Goal: Task Accomplishment & Management: Complete application form

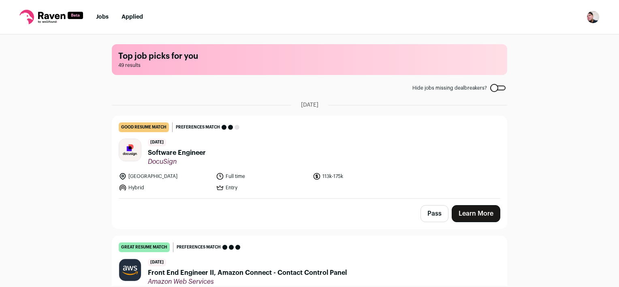
click at [179, 155] on span "Software Engineer" at bounding box center [177, 153] width 58 height 10
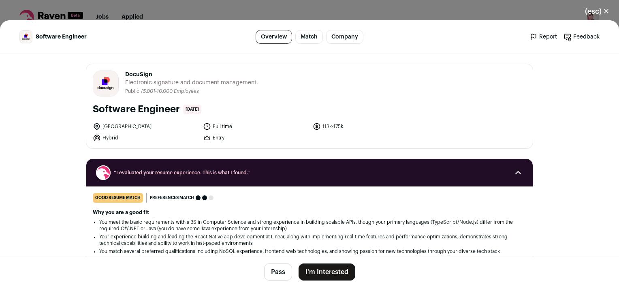
click at [321, 271] on button "I'm Interested" at bounding box center [327, 271] width 57 height 17
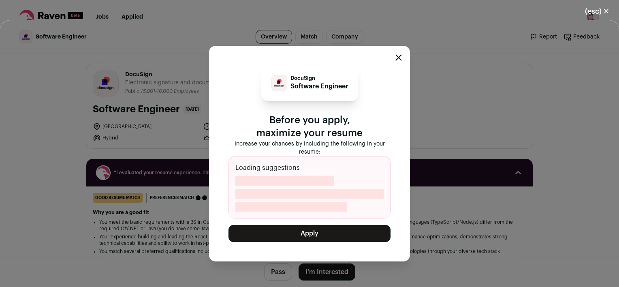
click at [303, 233] on button "Apply" at bounding box center [309, 233] width 162 height 17
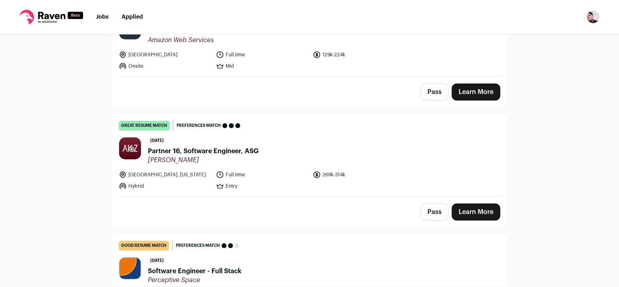
scroll to position [41, 0]
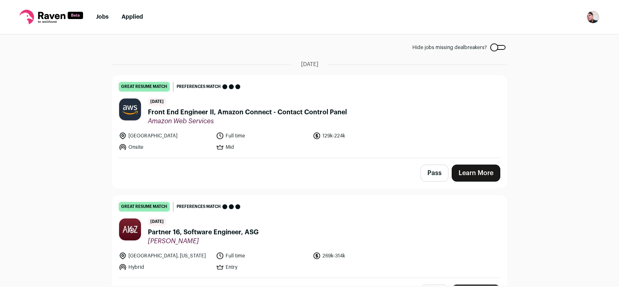
click at [261, 111] on span "Front End Engineer II, Amazon Connect - Contact Control Panel" at bounding box center [247, 112] width 199 height 10
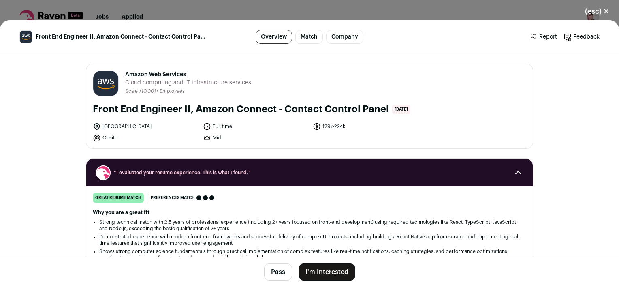
click at [322, 274] on button "I'm Interested" at bounding box center [327, 271] width 57 height 17
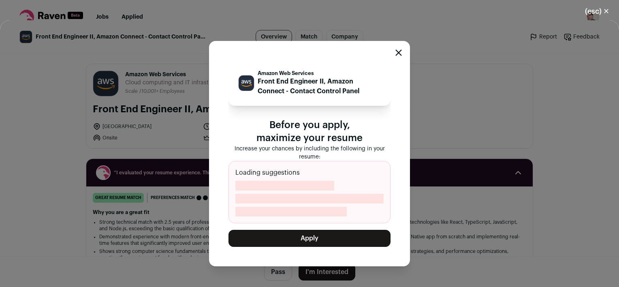
click at [317, 241] on button "Apply" at bounding box center [309, 238] width 162 height 17
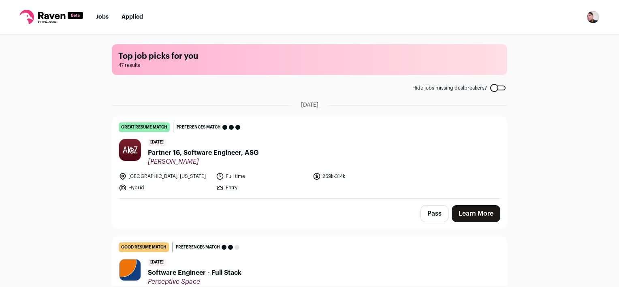
click at [230, 153] on span "Partner 16, Software Engineer, ASG" at bounding box center [203, 153] width 111 height 10
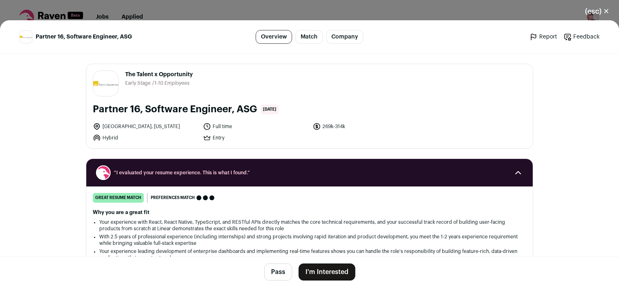
click at [330, 274] on button "I'm Interested" at bounding box center [327, 271] width 57 height 17
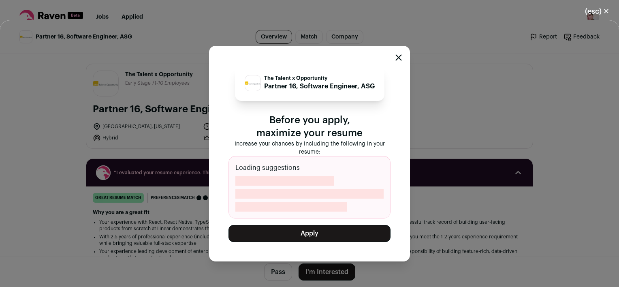
click at [321, 236] on button "Apply" at bounding box center [309, 233] width 162 height 17
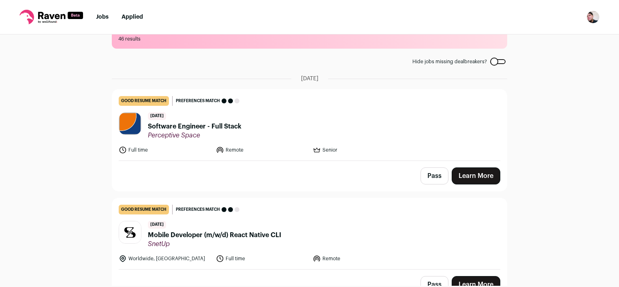
scroll to position [41, 0]
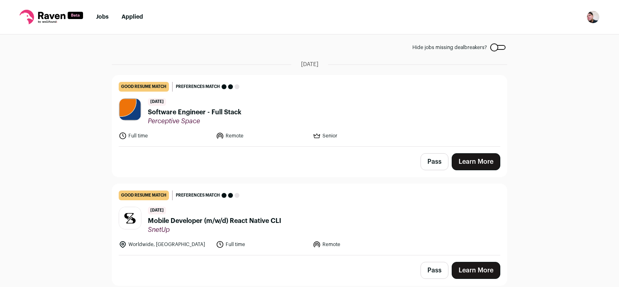
click at [222, 111] on span "Software Engineer - Full Stack" at bounding box center [195, 112] width 94 height 10
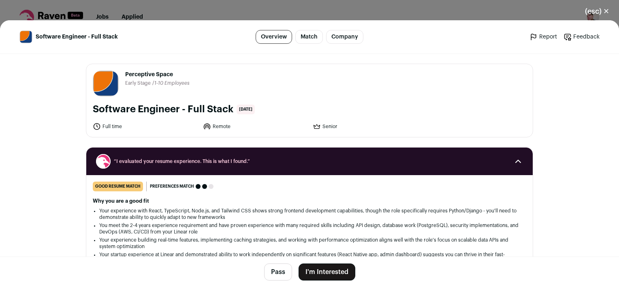
click at [333, 268] on button "I'm Interested" at bounding box center [327, 271] width 57 height 17
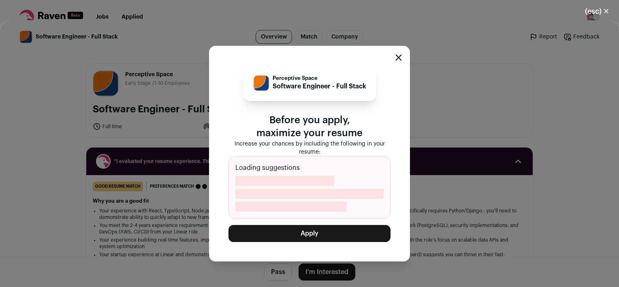
click at [316, 235] on button "Apply" at bounding box center [309, 233] width 162 height 17
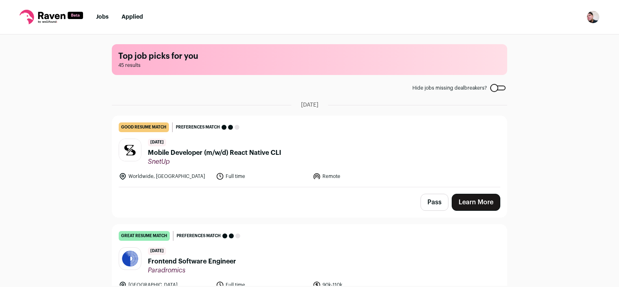
click at [214, 154] on span "Mobile Developer (m/w/d) React Native CLI" at bounding box center [214, 153] width 133 height 10
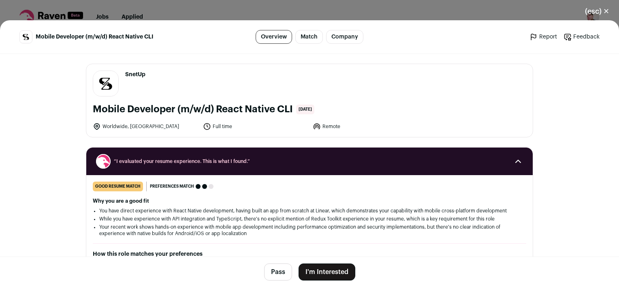
click at [343, 269] on button "I'm Interested" at bounding box center [327, 271] width 57 height 17
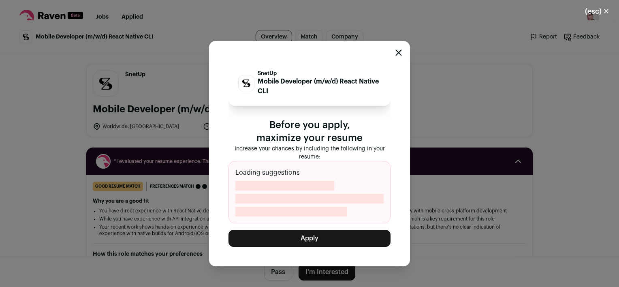
click at [324, 240] on button "Apply" at bounding box center [309, 238] width 162 height 17
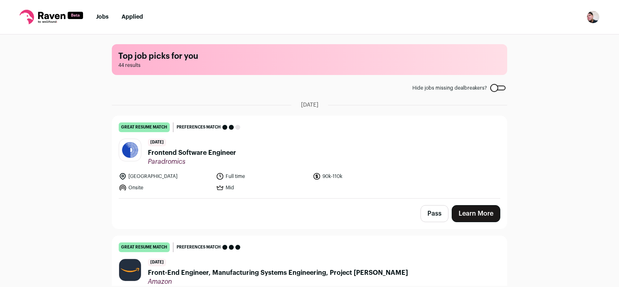
click at [205, 152] on span "Frontend Software Engineer" at bounding box center [192, 153] width 88 height 10
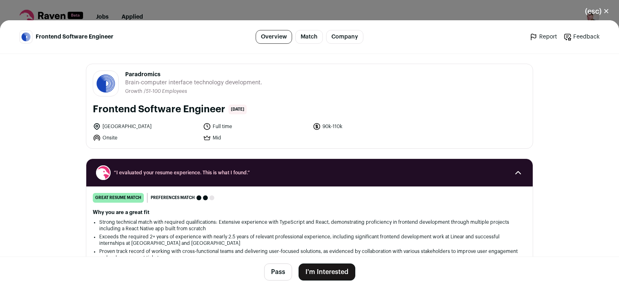
click at [337, 275] on button "I'm Interested" at bounding box center [327, 271] width 57 height 17
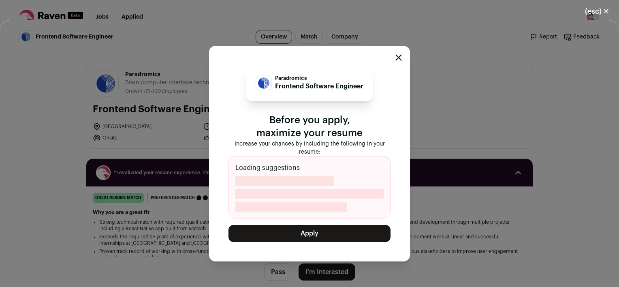
click at [318, 233] on button "Apply" at bounding box center [309, 233] width 162 height 17
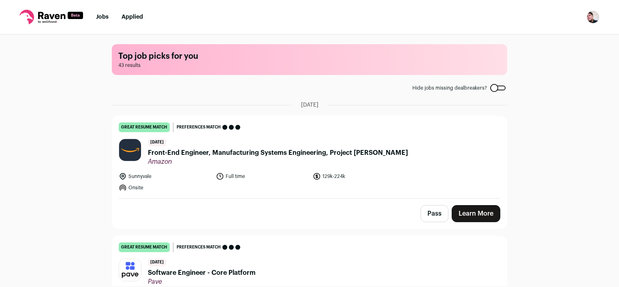
scroll to position [41, 0]
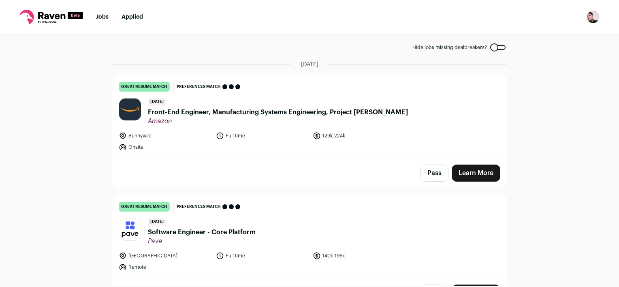
click at [430, 178] on button "Pass" at bounding box center [434, 172] width 28 height 17
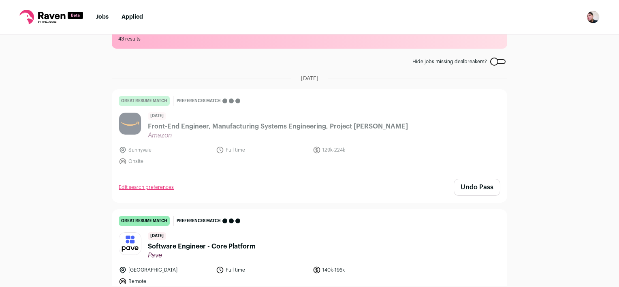
scroll to position [81, 0]
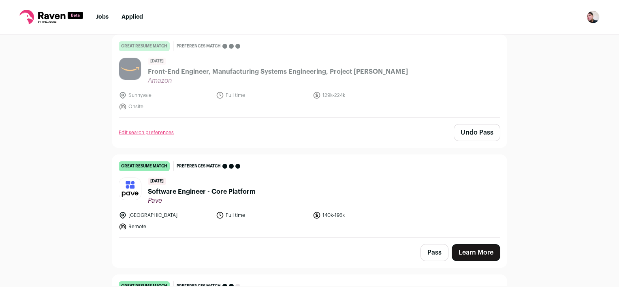
click at [218, 194] on span "Software Engineer - Core Platform" at bounding box center [202, 192] width 108 height 10
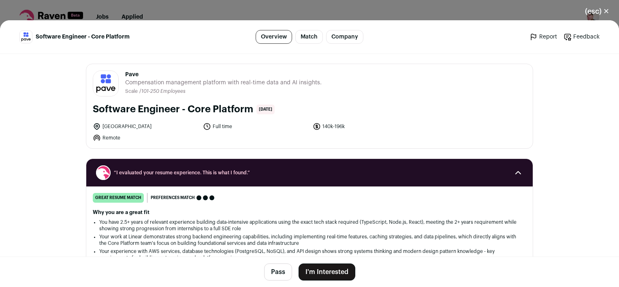
click at [320, 277] on button "I'm Interested" at bounding box center [327, 271] width 57 height 17
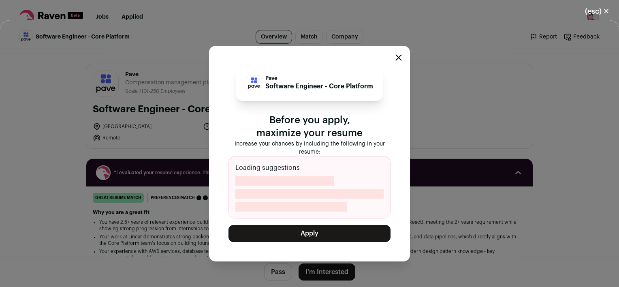
click at [315, 237] on button "Apply" at bounding box center [309, 233] width 162 height 17
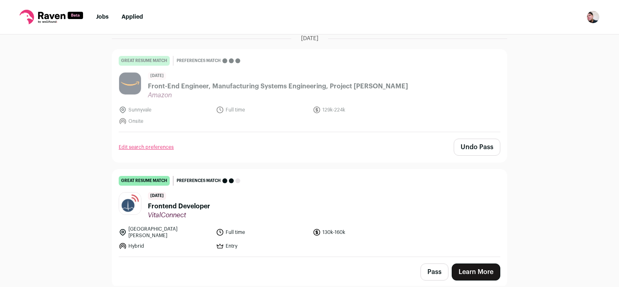
scroll to position [81, 0]
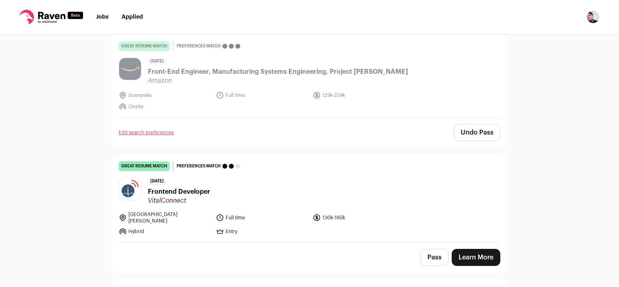
click at [477, 253] on link "Learn More" at bounding box center [476, 257] width 49 height 17
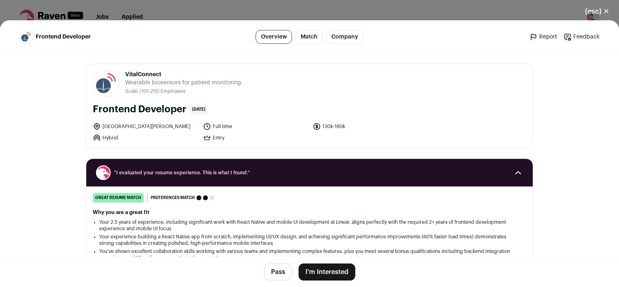
click at [338, 271] on button "I'm Interested" at bounding box center [327, 271] width 57 height 17
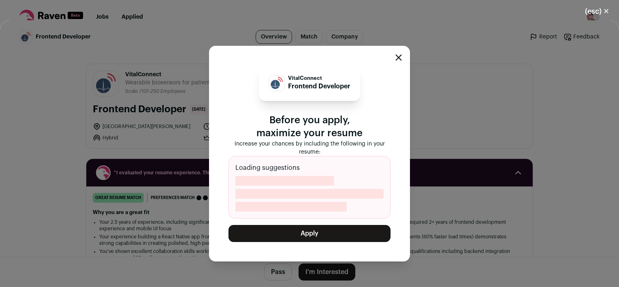
click at [328, 235] on button "Apply" at bounding box center [309, 233] width 162 height 17
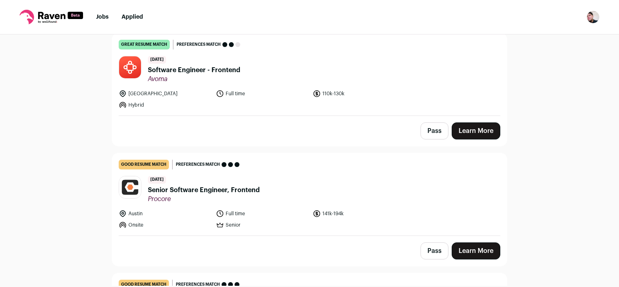
scroll to position [162, 0]
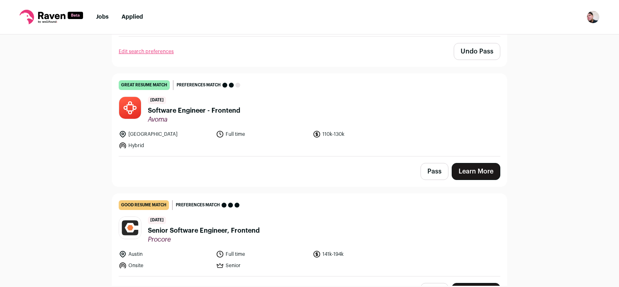
click at [467, 175] on link "Learn More" at bounding box center [476, 171] width 49 height 17
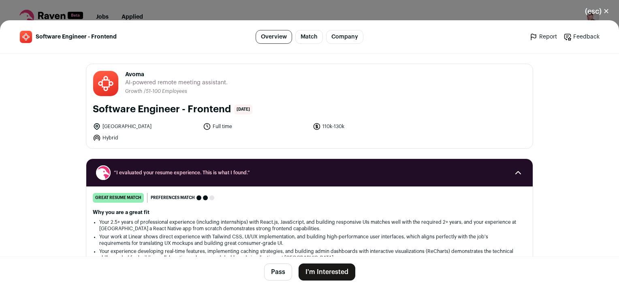
click at [310, 267] on button "I'm Interested" at bounding box center [327, 271] width 57 height 17
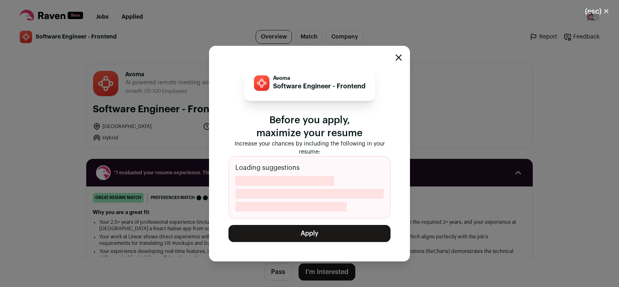
click at [311, 236] on button "Apply" at bounding box center [309, 233] width 162 height 17
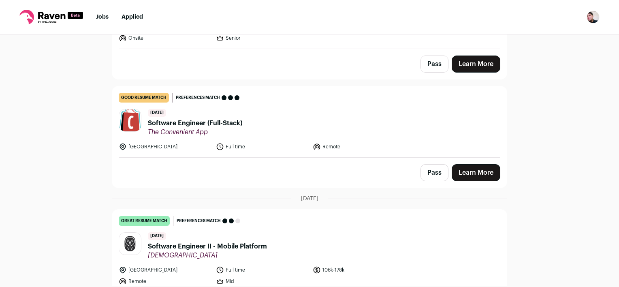
scroll to position [284, 0]
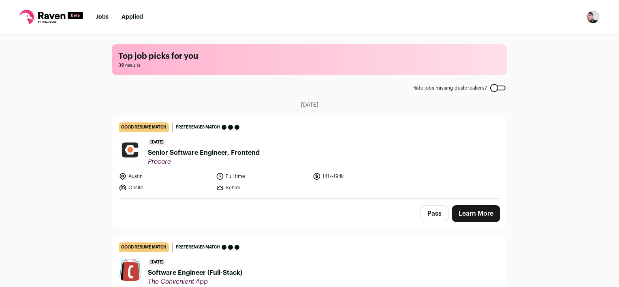
click at [468, 216] on link "Learn More" at bounding box center [476, 213] width 49 height 17
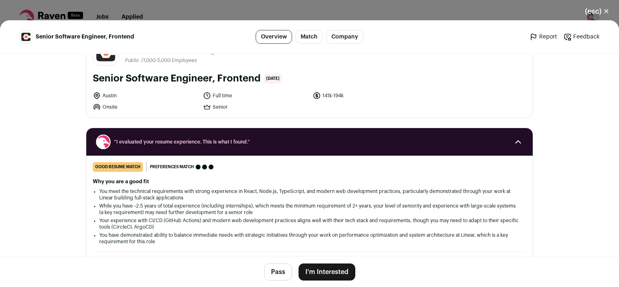
scroll to position [81, 0]
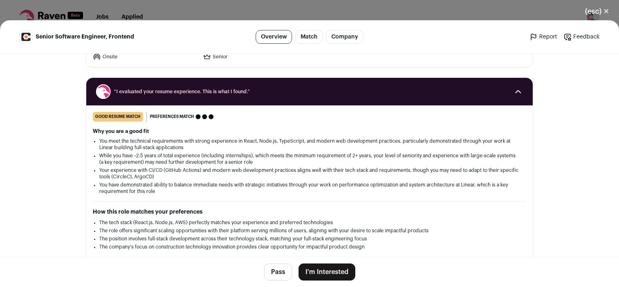
click at [330, 271] on button "I'm Interested" at bounding box center [327, 271] width 57 height 17
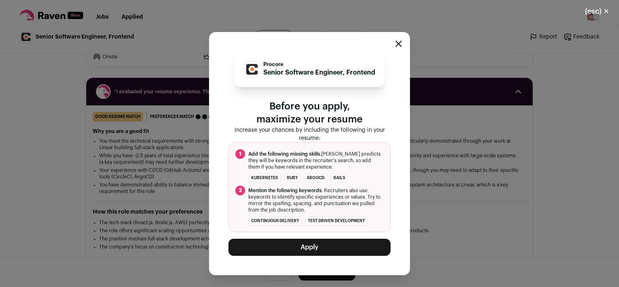
click at [327, 242] on button "Apply" at bounding box center [309, 247] width 162 height 17
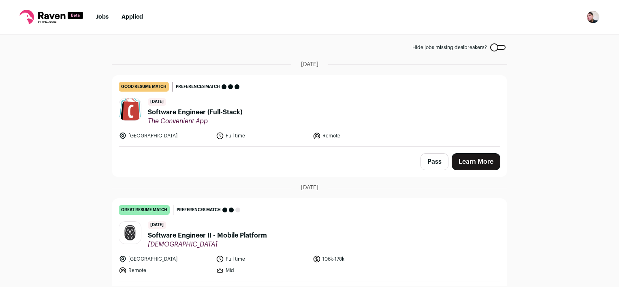
scroll to position [122, 0]
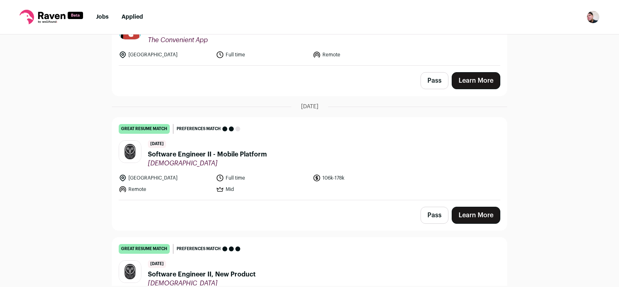
click at [476, 215] on link "Learn More" at bounding box center [476, 215] width 49 height 17
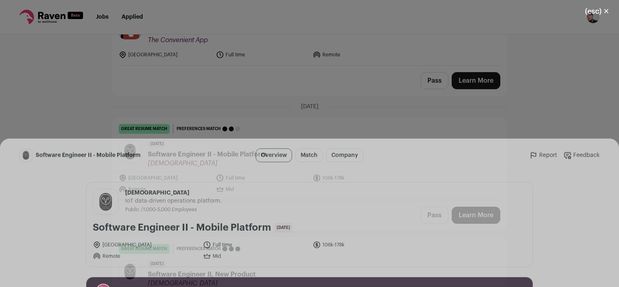
click at [321, 268] on button "I'm Interested" at bounding box center [327, 271] width 57 height 17
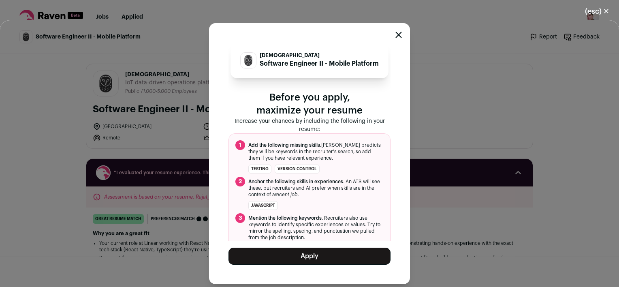
click at [319, 261] on button "Apply" at bounding box center [309, 256] width 162 height 17
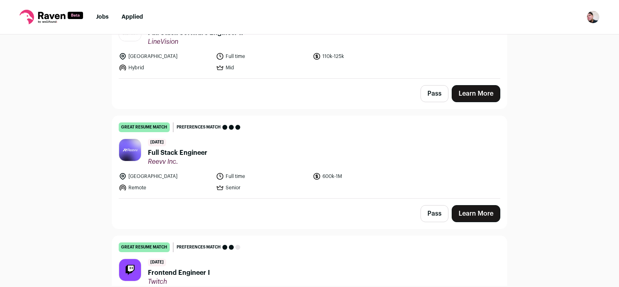
scroll to position [365, 0]
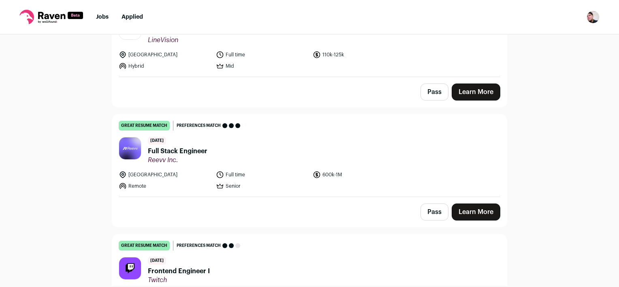
click at [470, 94] on link "Learn More" at bounding box center [476, 91] width 49 height 17
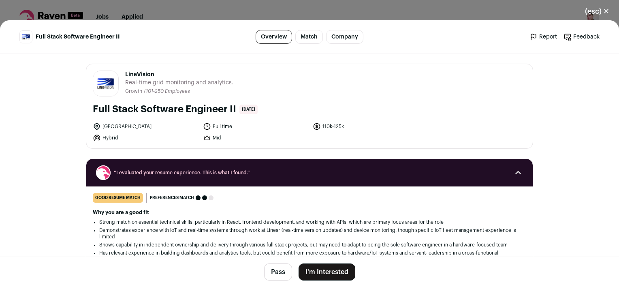
click at [324, 273] on button "I'm Interested" at bounding box center [327, 271] width 57 height 17
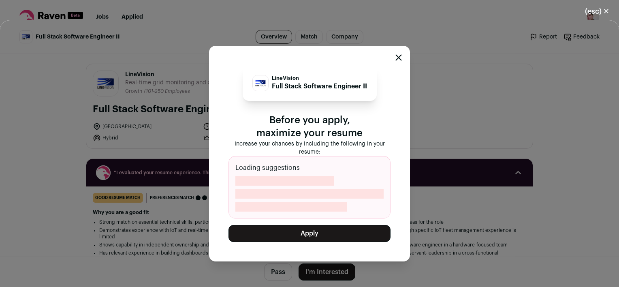
click at [331, 233] on button "Apply" at bounding box center [309, 233] width 162 height 17
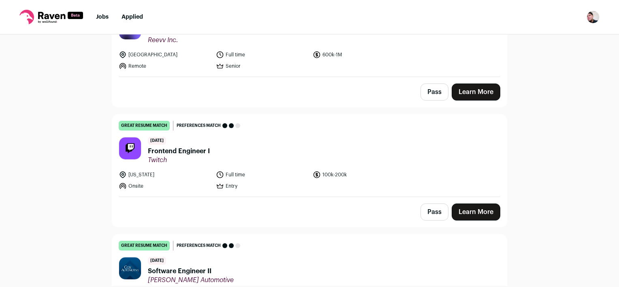
scroll to position [324, 0]
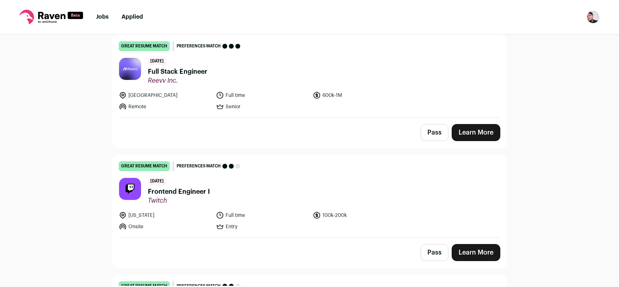
click at [473, 132] on link "Learn More" at bounding box center [476, 132] width 49 height 17
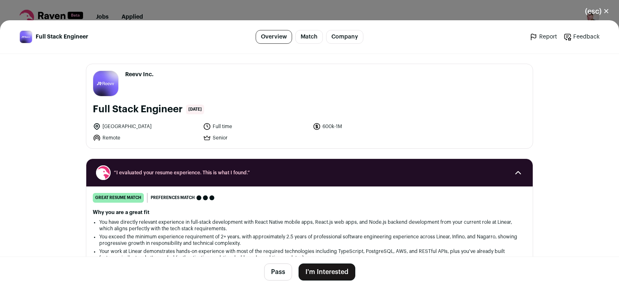
click at [339, 275] on button "I'm Interested" at bounding box center [327, 271] width 57 height 17
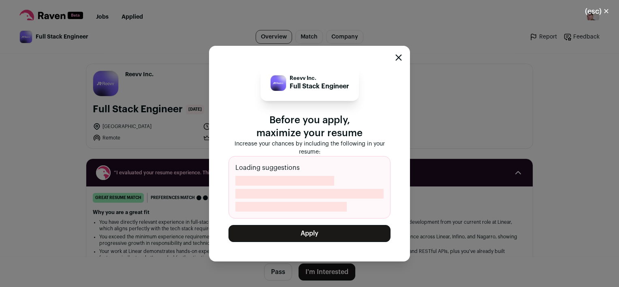
click at [339, 236] on button "Apply" at bounding box center [309, 233] width 162 height 17
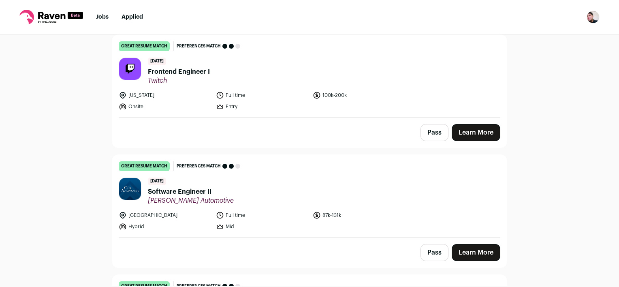
click at [478, 134] on link "Learn More" at bounding box center [476, 132] width 49 height 17
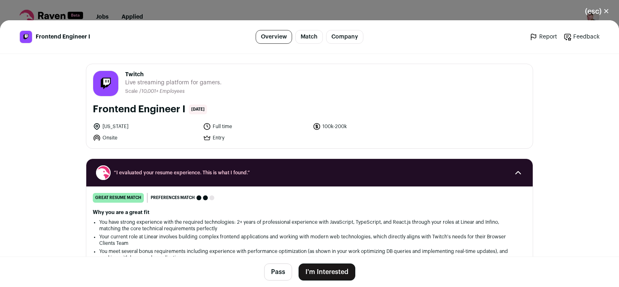
click at [334, 269] on button "I'm Interested" at bounding box center [327, 271] width 57 height 17
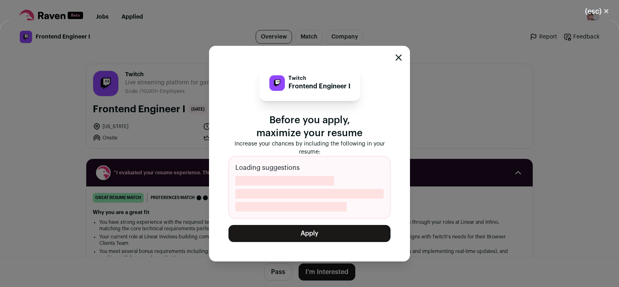
click at [331, 233] on button "Apply" at bounding box center [309, 233] width 162 height 17
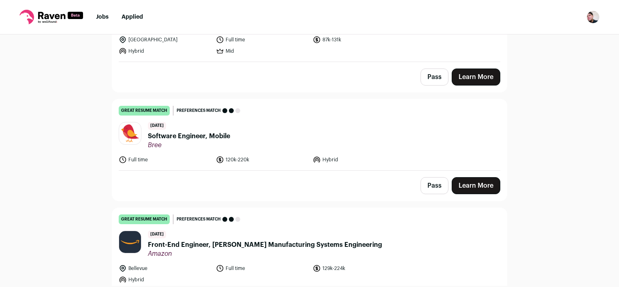
scroll to position [405, 0]
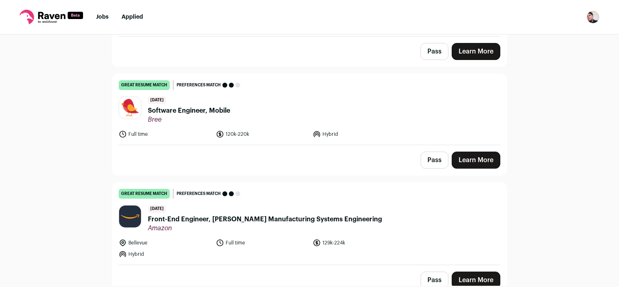
click at [474, 157] on link "Learn More" at bounding box center [476, 160] width 49 height 17
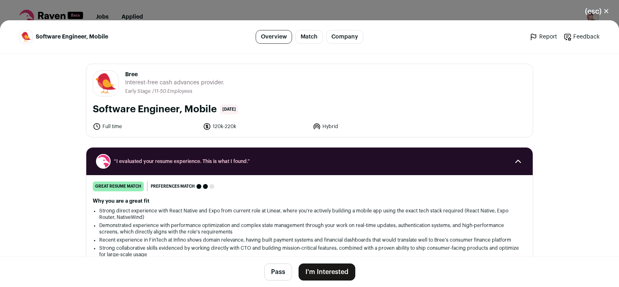
click at [342, 273] on button "I'm Interested" at bounding box center [327, 271] width 57 height 17
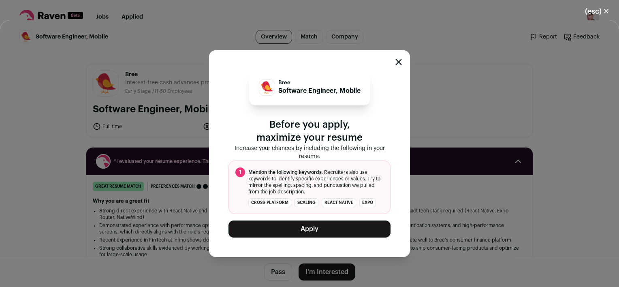
click at [307, 226] on button "Apply" at bounding box center [309, 228] width 162 height 17
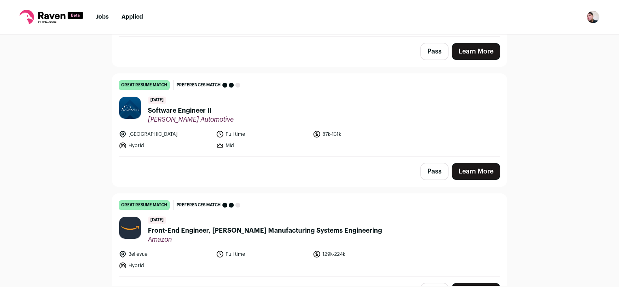
scroll to position [284, 0]
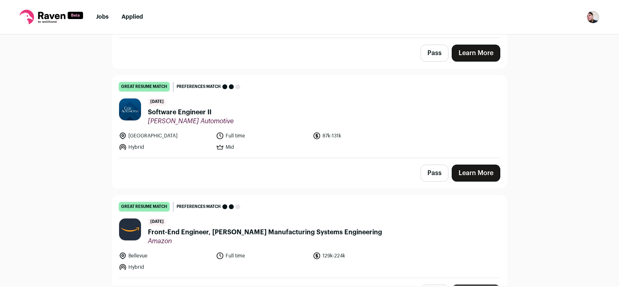
click at [459, 171] on link "Learn More" at bounding box center [476, 172] width 49 height 17
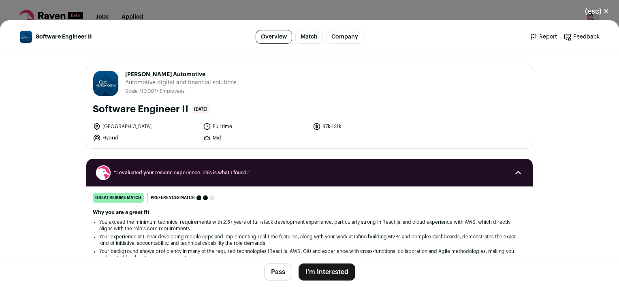
click at [333, 266] on button "I'm Interested" at bounding box center [327, 271] width 57 height 17
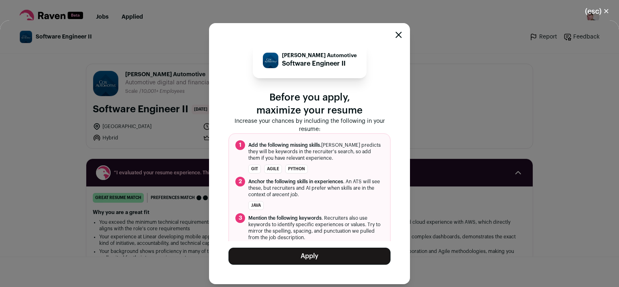
click at [324, 255] on button "Apply" at bounding box center [309, 256] width 162 height 17
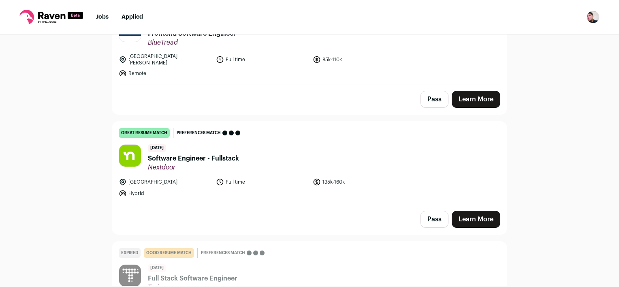
scroll to position [608, 0]
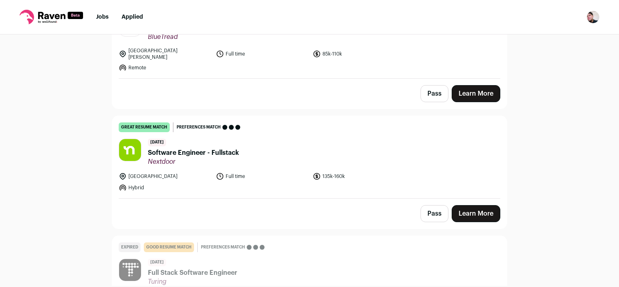
click at [472, 207] on link "Learn More" at bounding box center [476, 213] width 49 height 17
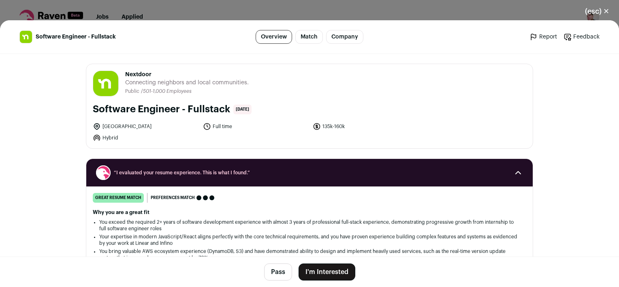
click at [322, 271] on button "I'm Interested" at bounding box center [327, 271] width 57 height 17
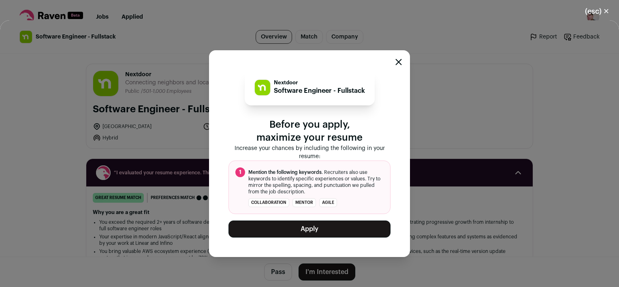
click at [322, 231] on button "Apply" at bounding box center [309, 228] width 162 height 17
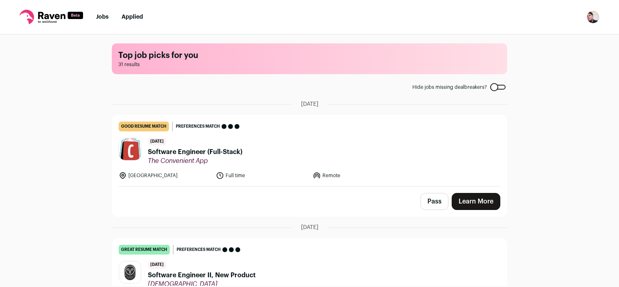
scroll to position [0, 0]
